Goal: Task Accomplishment & Management: Manage account settings

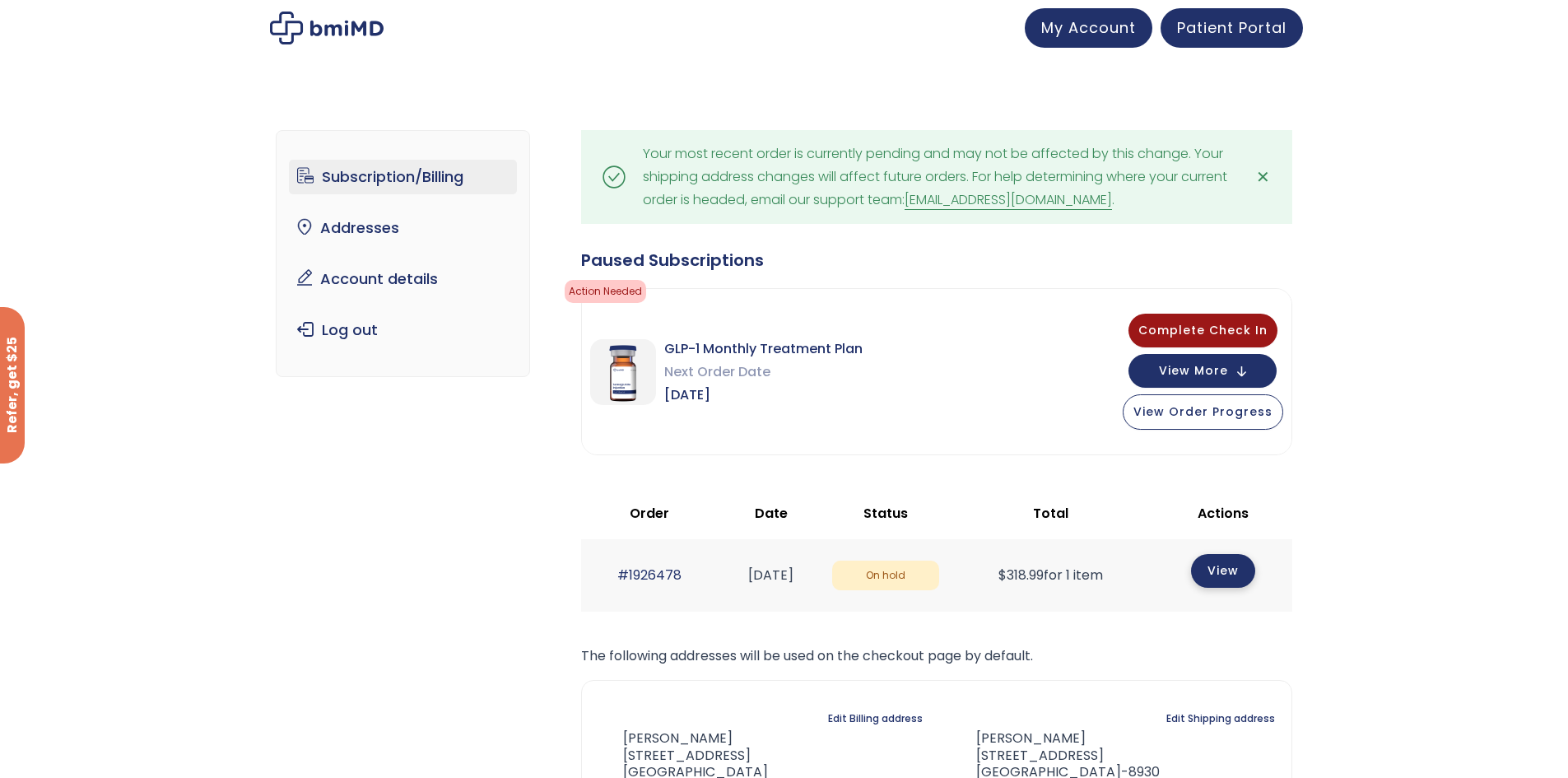
click at [1229, 575] on link "View" at bounding box center [1223, 571] width 64 height 33
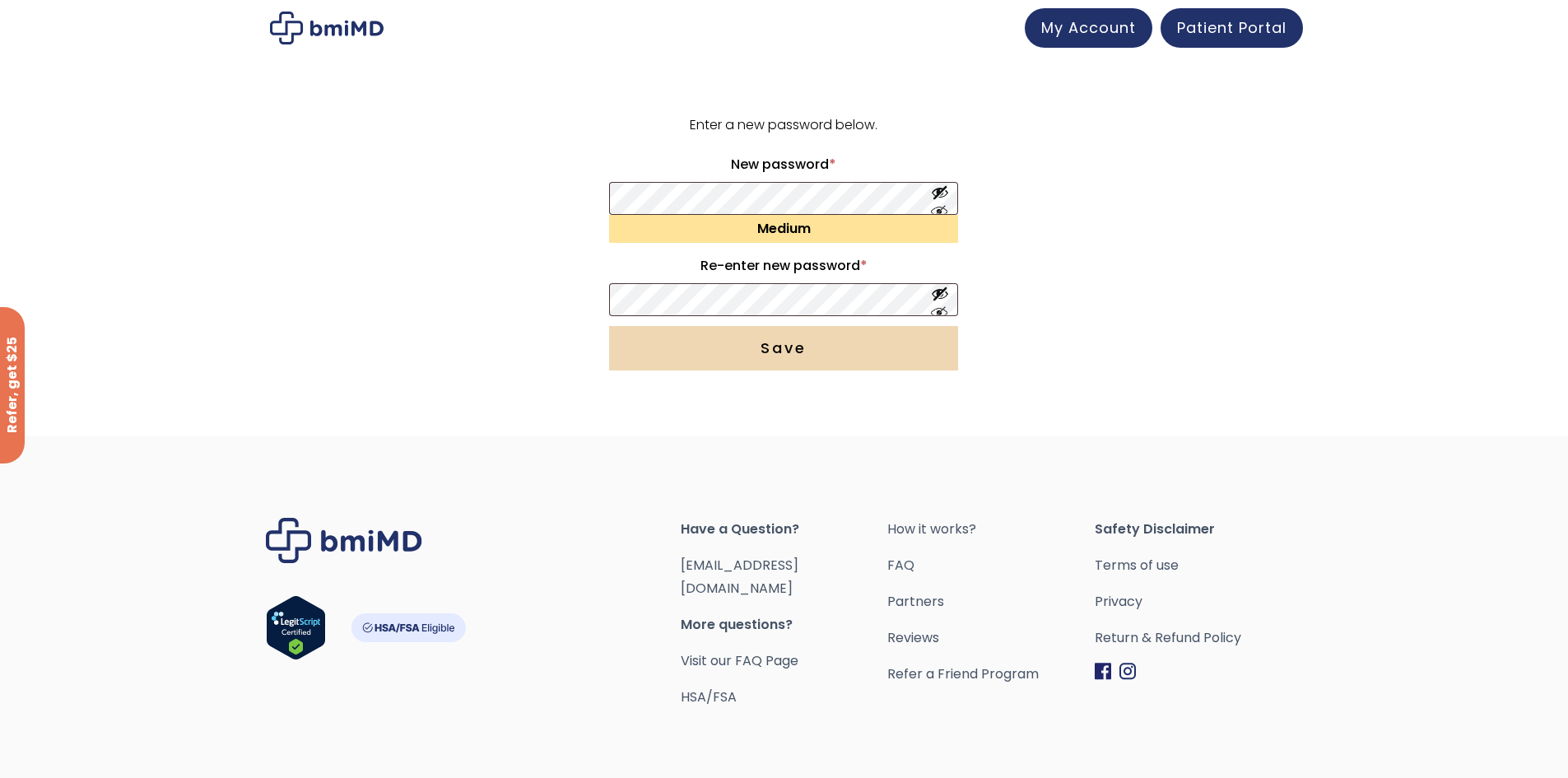
click at [775, 339] on button "Save" at bounding box center [783, 349] width 349 height 45
